Goal: Task Accomplishment & Management: Complete application form

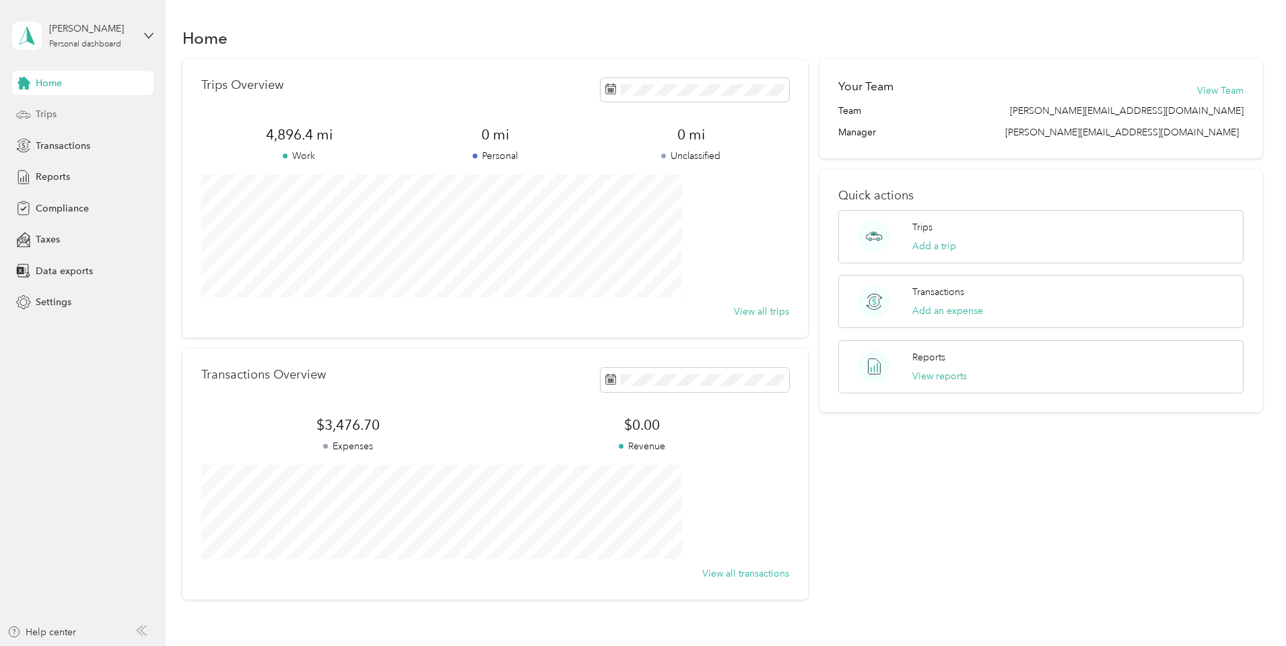
click at [44, 118] on span "Trips" at bounding box center [46, 114] width 21 height 14
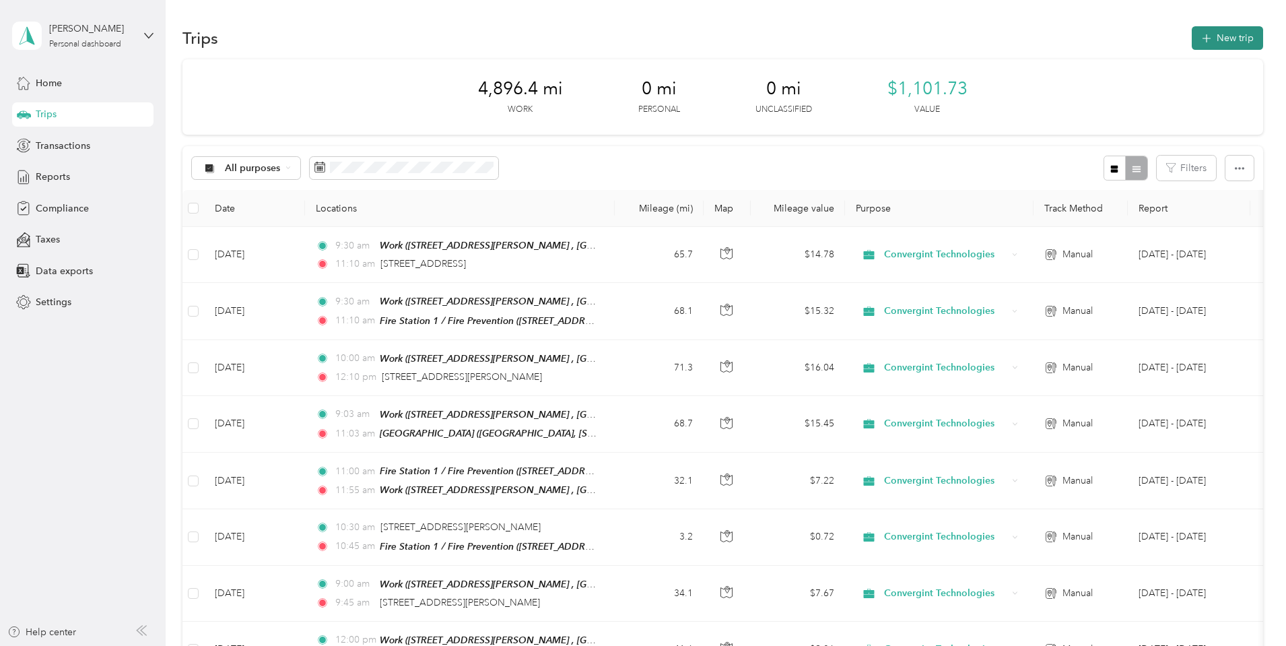
click at [1192, 34] on button "New trip" at bounding box center [1227, 38] width 71 height 24
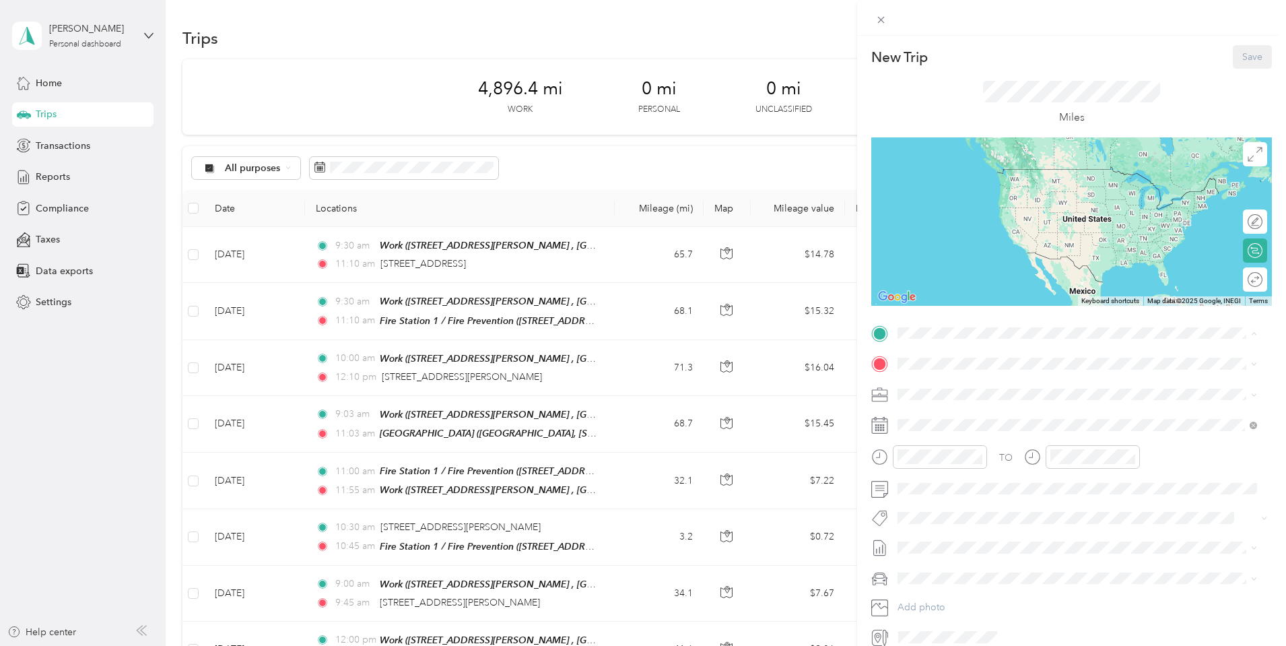
click at [948, 393] on div "Work [STREET_ADDRESS][PERSON_NAME] , 44256, [GEOGRAPHIC_DATA], [GEOGRAPHIC_DATA…" at bounding box center [1087, 408] width 329 height 57
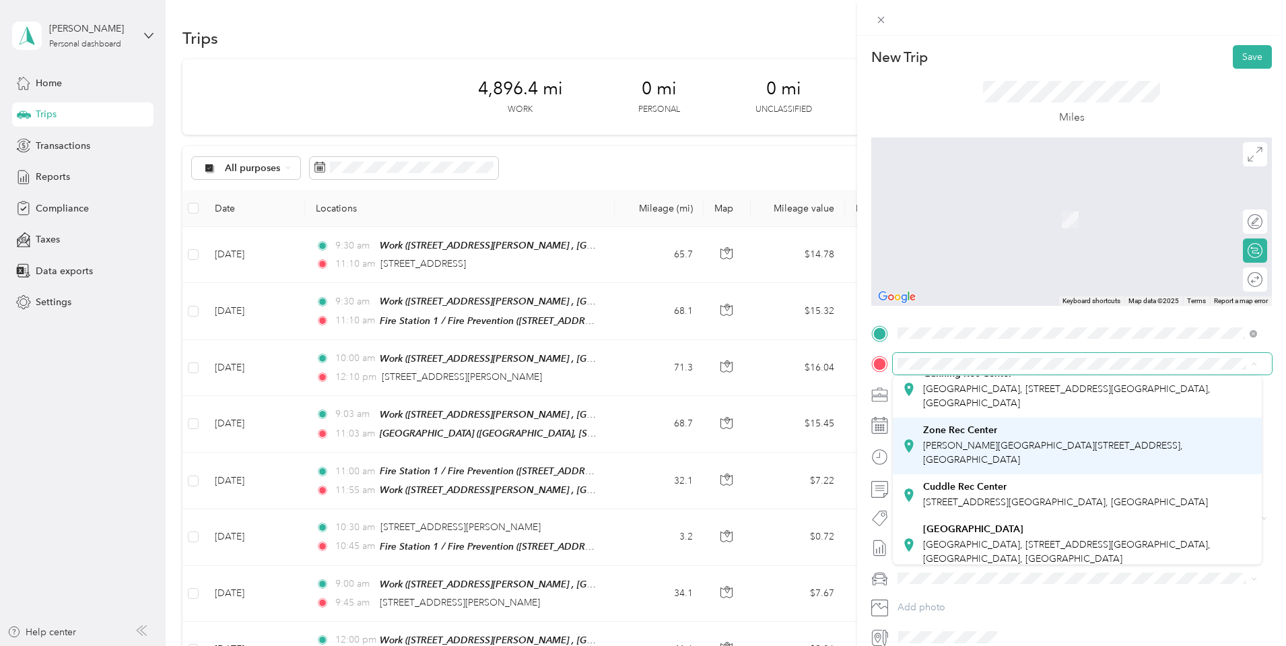
scroll to position [269, 0]
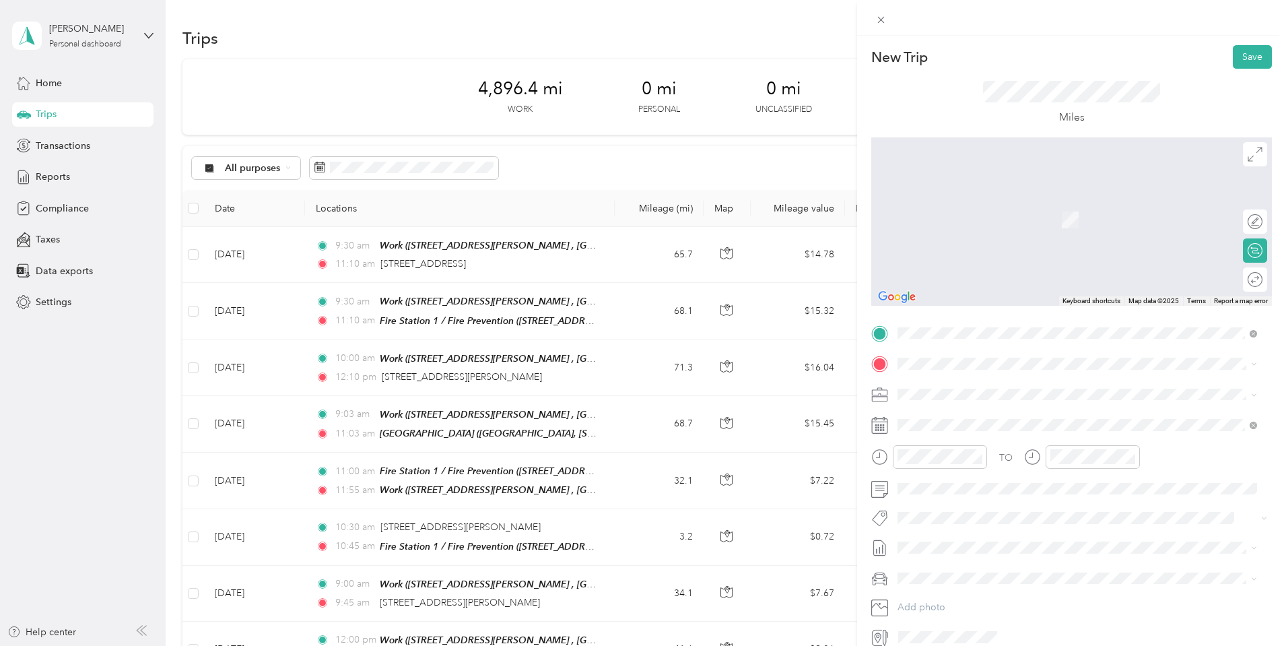
click at [970, 489] on div "Fire Station 1 / Fire Prevention [STREET_ADDRESS]" at bounding box center [990, 490] width 135 height 28
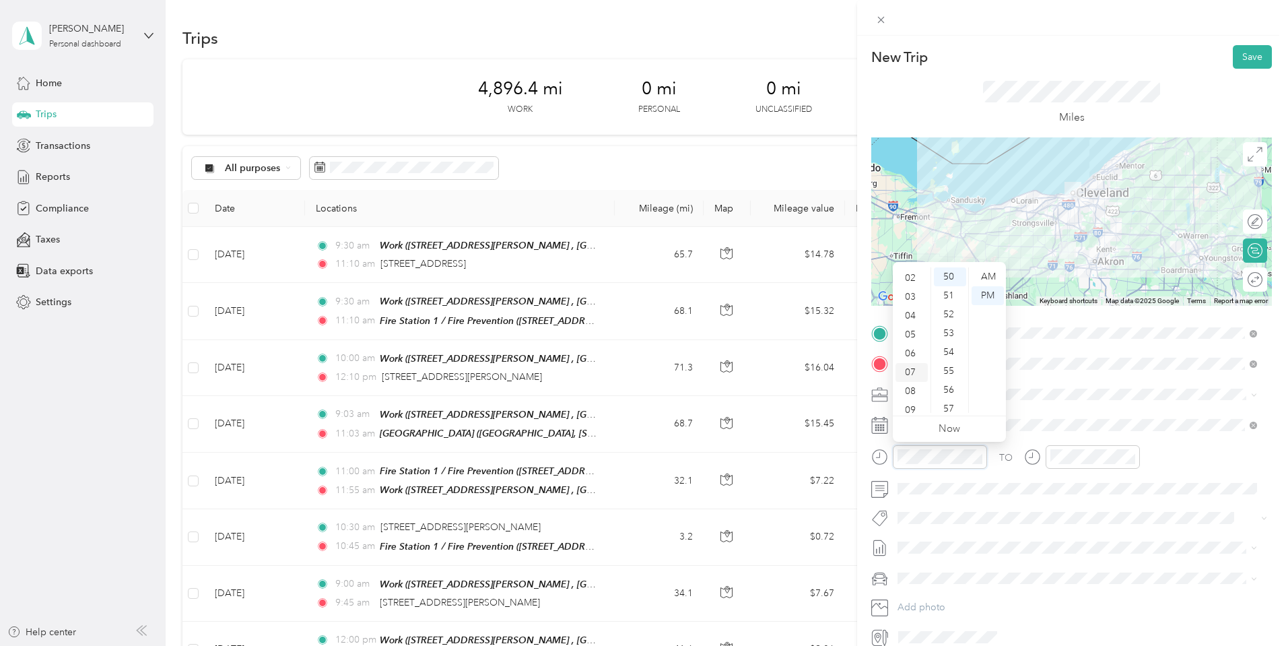
scroll to position [81, 0]
click at [912, 384] on div "10" at bounding box center [911, 384] width 32 height 19
click at [948, 318] on div "45" at bounding box center [950, 317] width 32 height 19
click at [982, 273] on div "AM" at bounding box center [988, 276] width 32 height 19
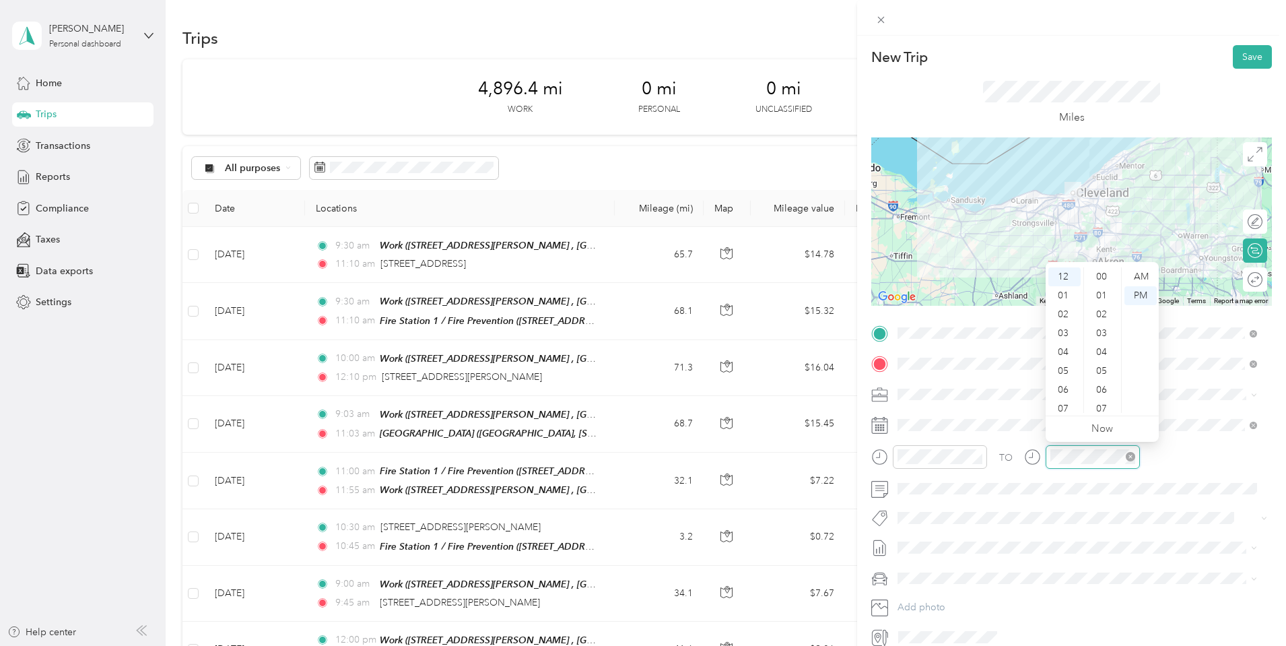
scroll to position [943, 0]
click at [1062, 277] on div "12" at bounding box center [1064, 276] width 32 height 19
click at [1104, 275] on div "00" at bounding box center [1103, 276] width 32 height 19
click at [1145, 296] on div "PM" at bounding box center [1140, 295] width 32 height 19
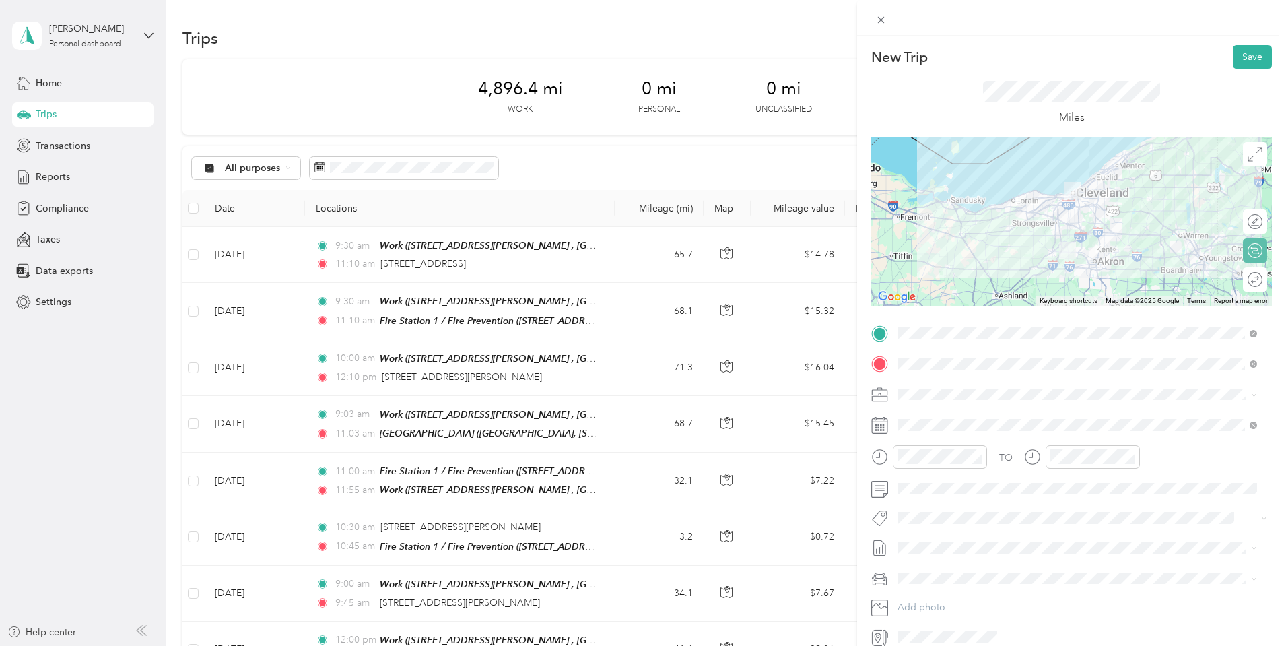
click at [1262, 285] on div "Round trip" at bounding box center [1262, 280] width 0 height 14
click at [1239, 281] on div at bounding box center [1248, 280] width 28 height 14
click at [1244, 63] on button "Save" at bounding box center [1252, 57] width 39 height 24
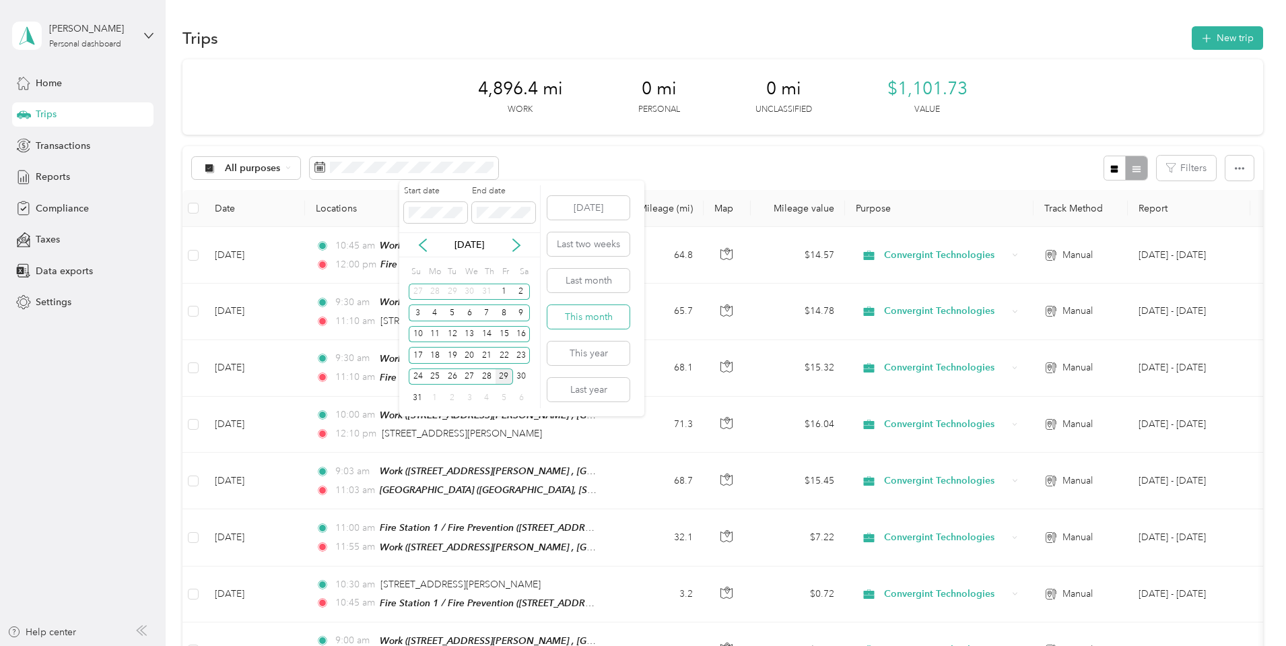
click at [590, 316] on button "This month" at bounding box center [588, 317] width 82 height 24
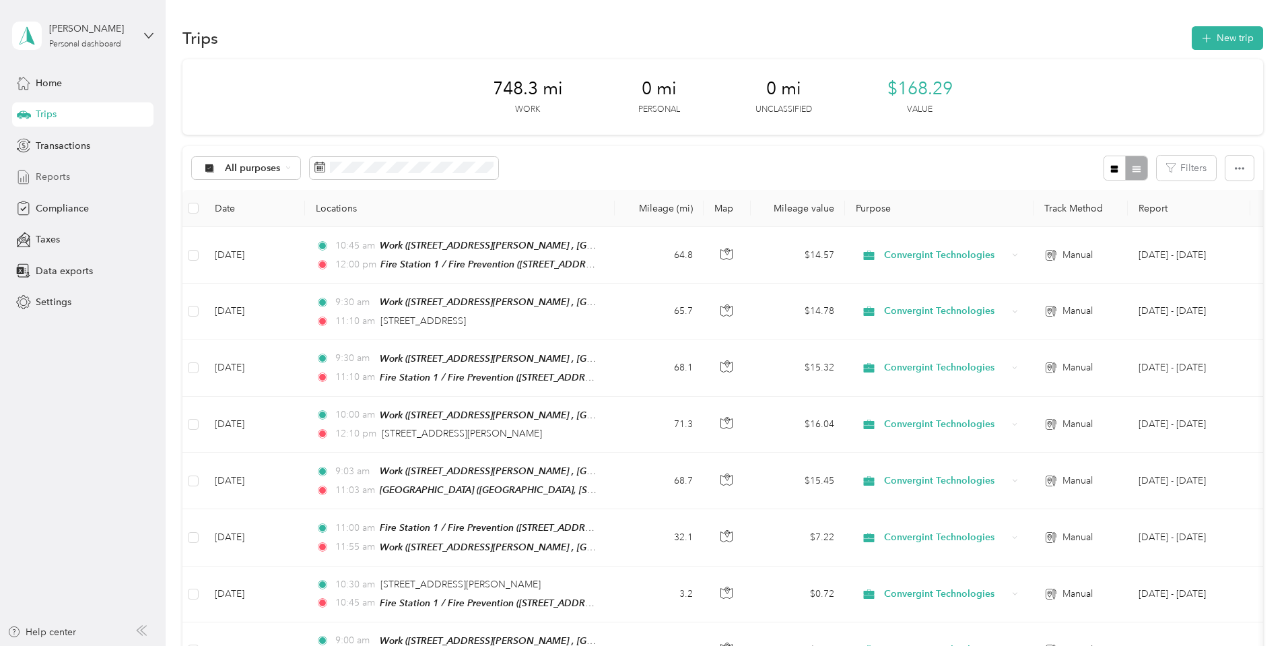
click at [44, 179] on span "Reports" at bounding box center [53, 177] width 34 height 14
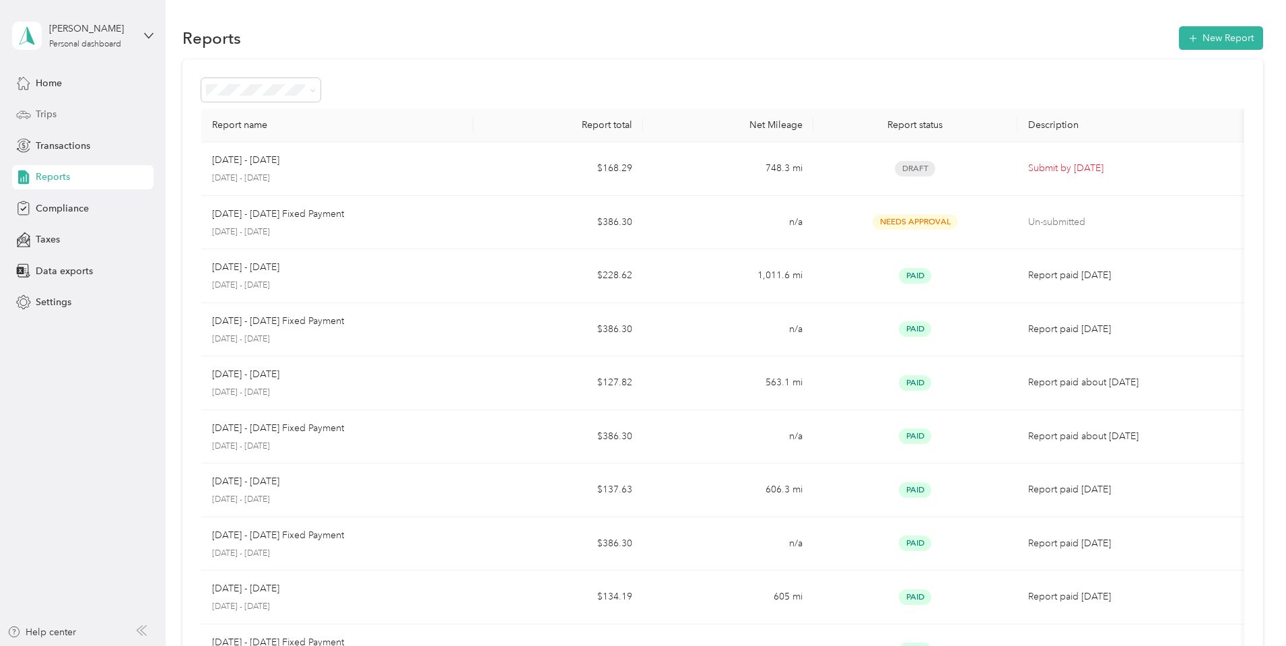
click at [48, 115] on span "Trips" at bounding box center [46, 114] width 21 height 14
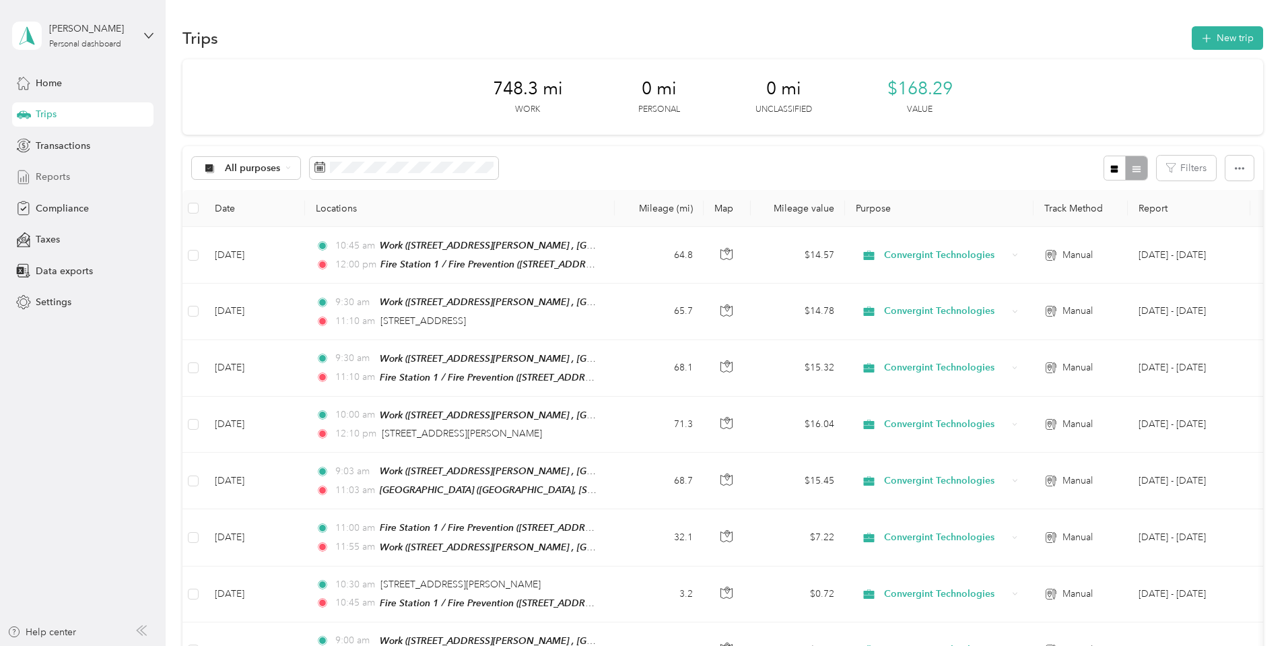
click at [57, 176] on span "Reports" at bounding box center [53, 177] width 34 height 14
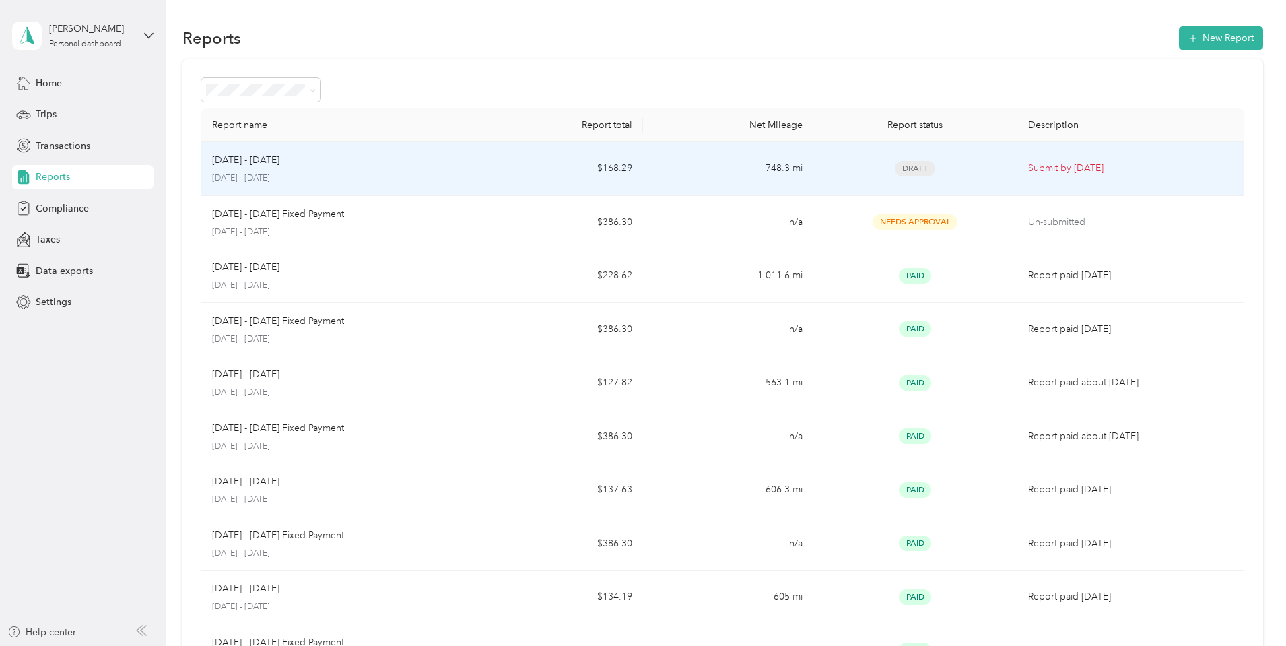
click at [411, 172] on p "[DATE] - [DATE]" at bounding box center [337, 178] width 250 height 12
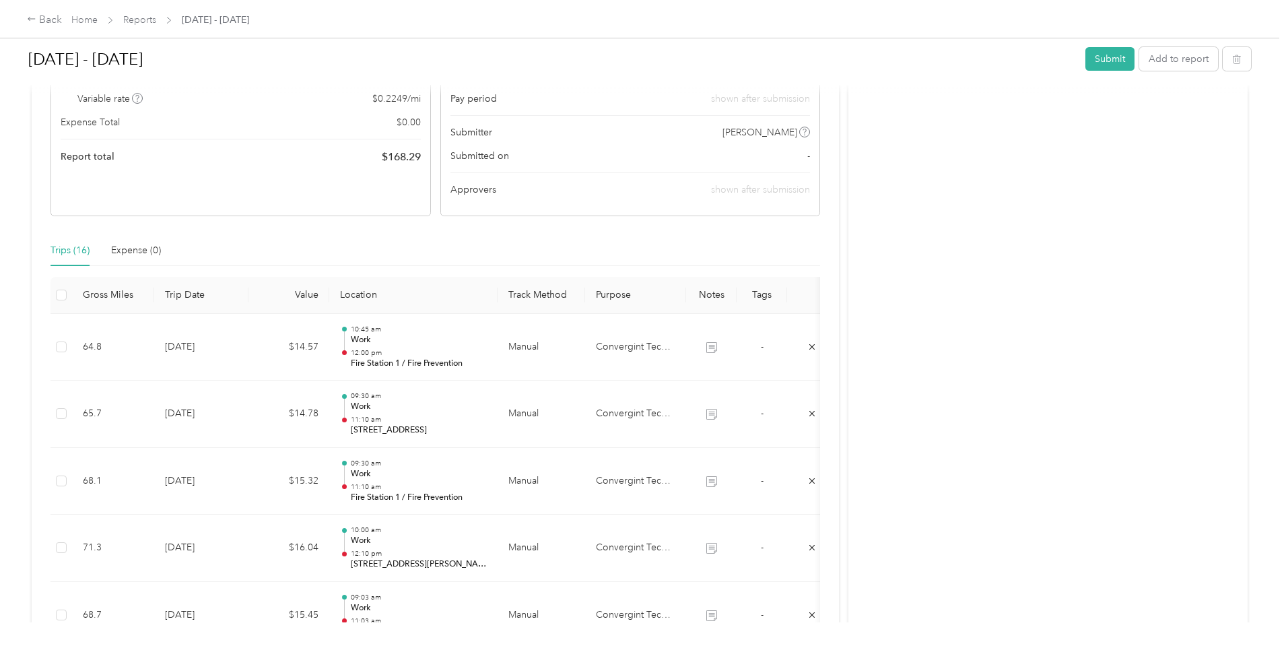
scroll to position [163, 0]
click at [1085, 58] on button "Submit" at bounding box center [1109, 59] width 49 height 24
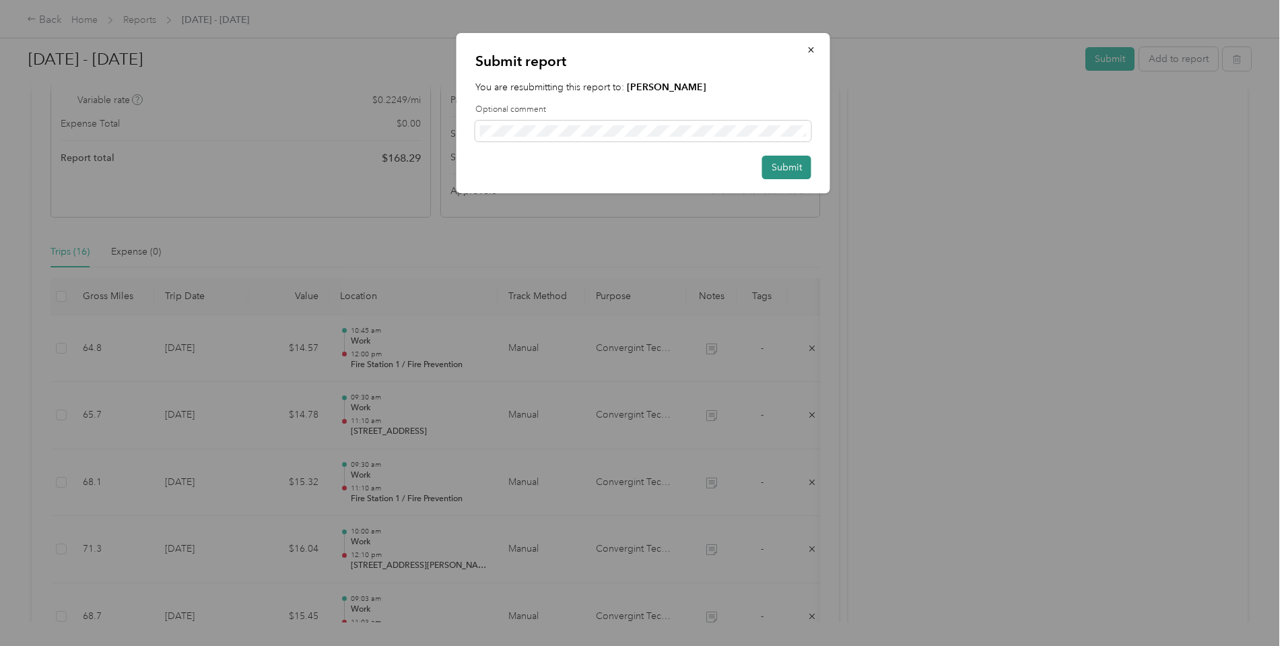
click at [791, 168] on button "Submit" at bounding box center [786, 168] width 49 height 24
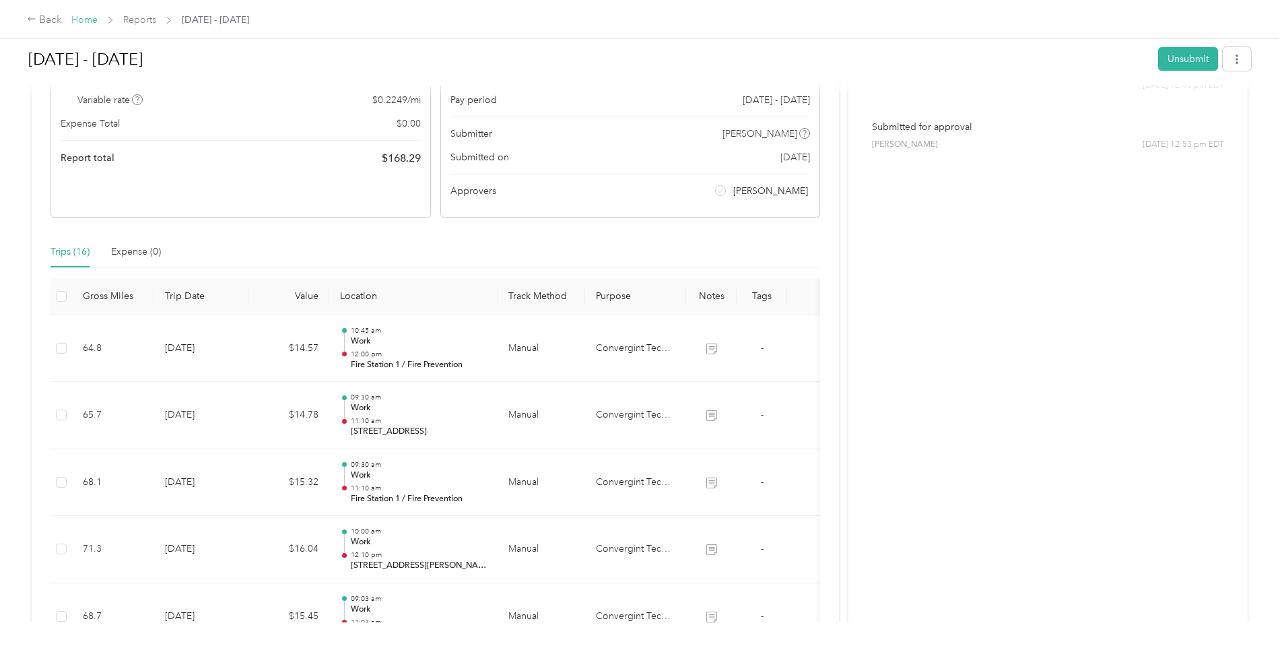
click at [98, 19] on link "Home" at bounding box center [84, 19] width 26 height 11
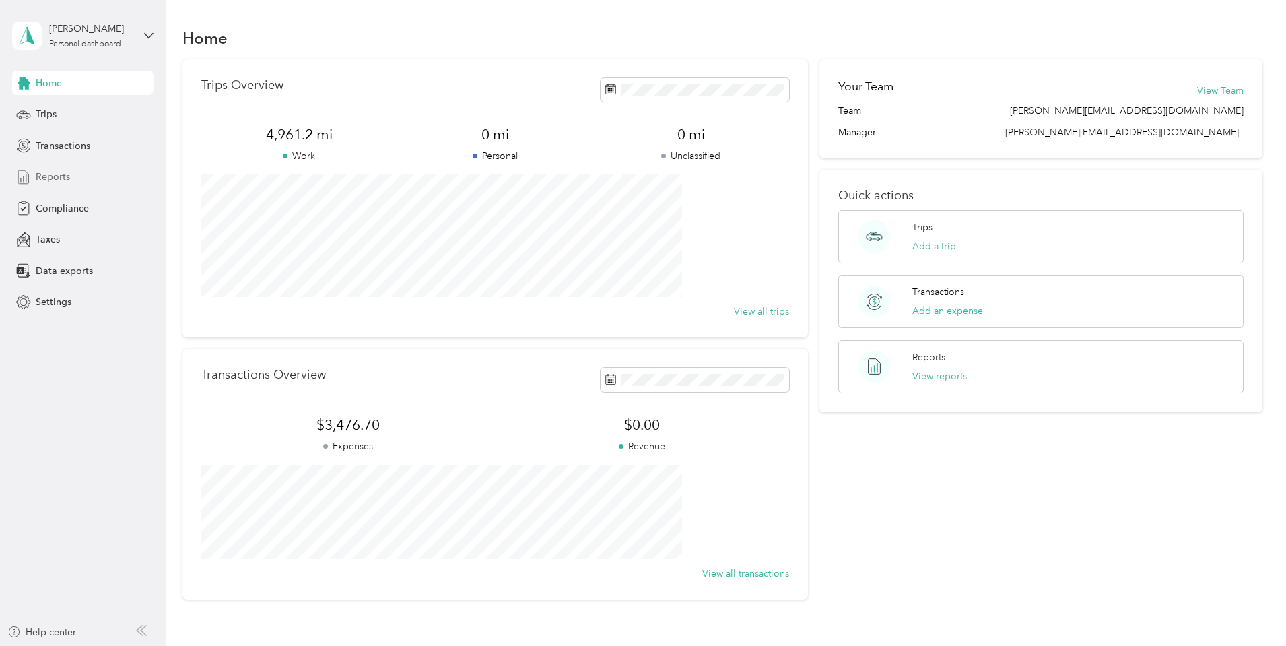
click at [63, 178] on span "Reports" at bounding box center [53, 177] width 34 height 14
